Goal: Check status

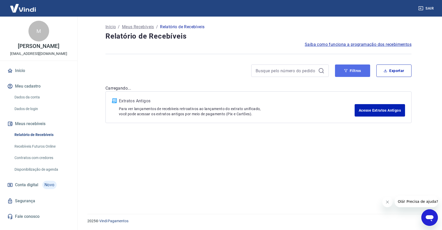
click at [349, 71] on button "Filtros" at bounding box center [352, 70] width 35 height 12
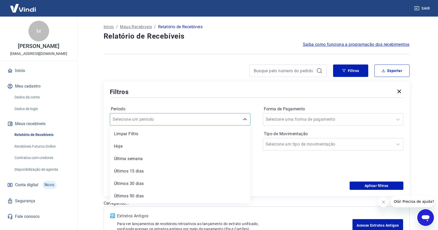
click at [178, 119] on div at bounding box center [175, 119] width 125 height 7
click at [131, 148] on div "Hoje" at bounding box center [180, 146] width 141 height 10
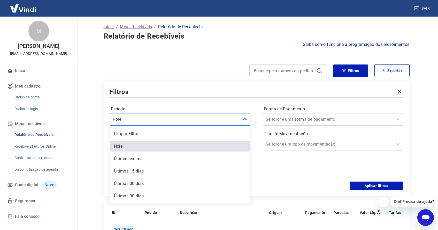
click at [147, 121] on input "Período" at bounding box center [139, 119] width 52 height 6
click at [135, 161] on div "Última semana" at bounding box center [180, 158] width 141 height 10
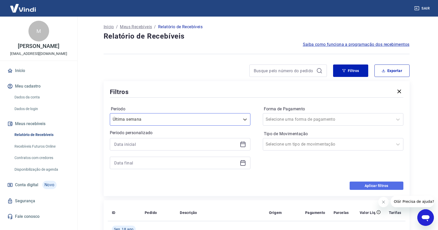
click at [363, 186] on button "Aplicar filtros" at bounding box center [377, 185] width 54 height 8
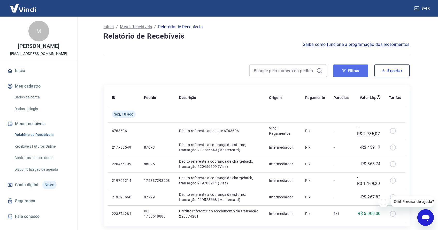
click at [346, 70] on button "Filtros" at bounding box center [350, 70] width 35 height 12
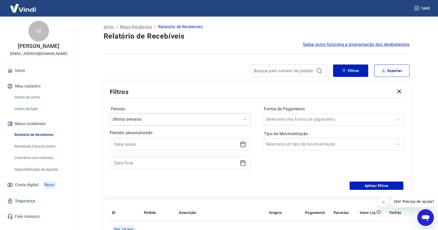
click at [177, 117] on div at bounding box center [175, 119] width 125 height 7
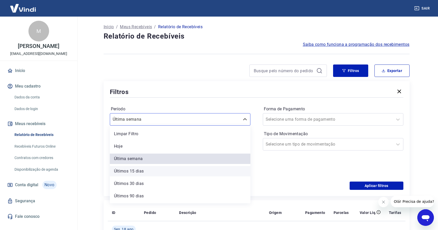
click at [154, 170] on div "Últimos 15 dias" at bounding box center [180, 171] width 141 height 10
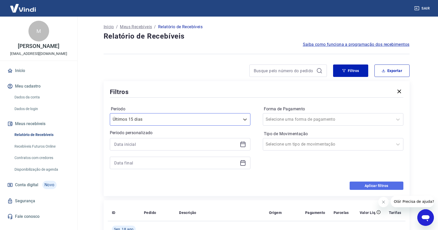
click at [373, 185] on button "Aplicar filtros" at bounding box center [377, 185] width 54 height 8
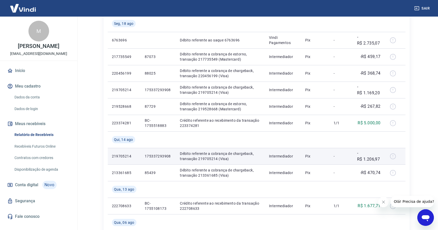
scroll to position [85, 0]
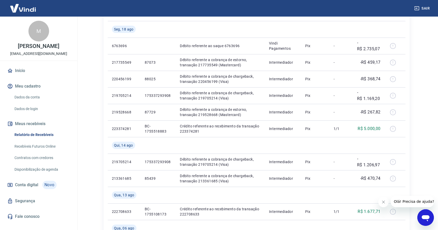
click at [383, 200] on icon "Fechar mensagem da empresa" at bounding box center [384, 202] width 4 height 4
